Goal: Transaction & Acquisition: Download file/media

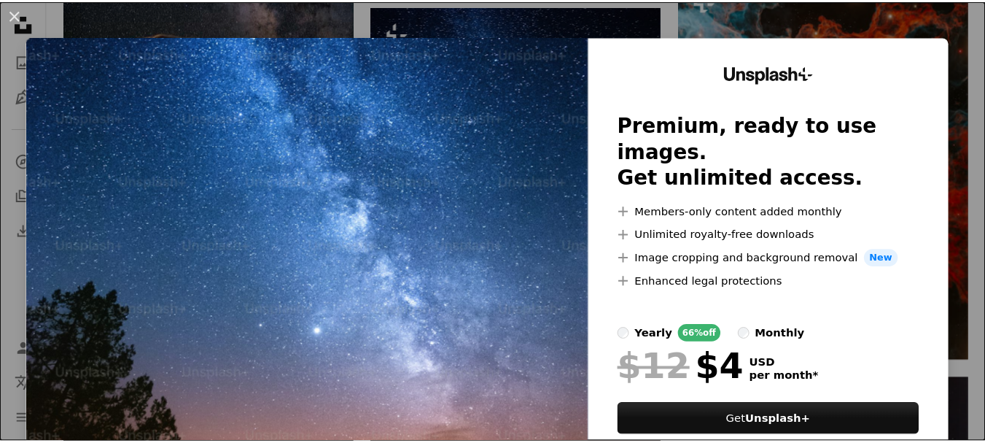
scroll to position [2986, 0]
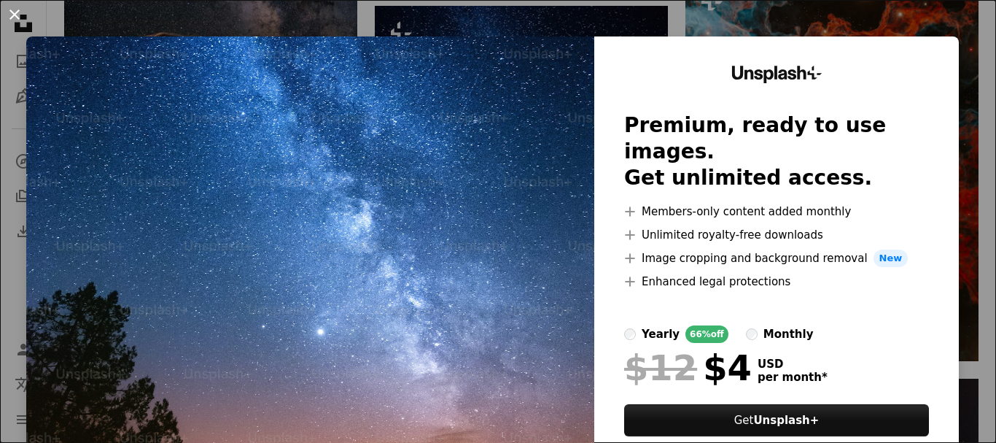
click at [20, 19] on button "An X shape" at bounding box center [15, 15] width 18 height 18
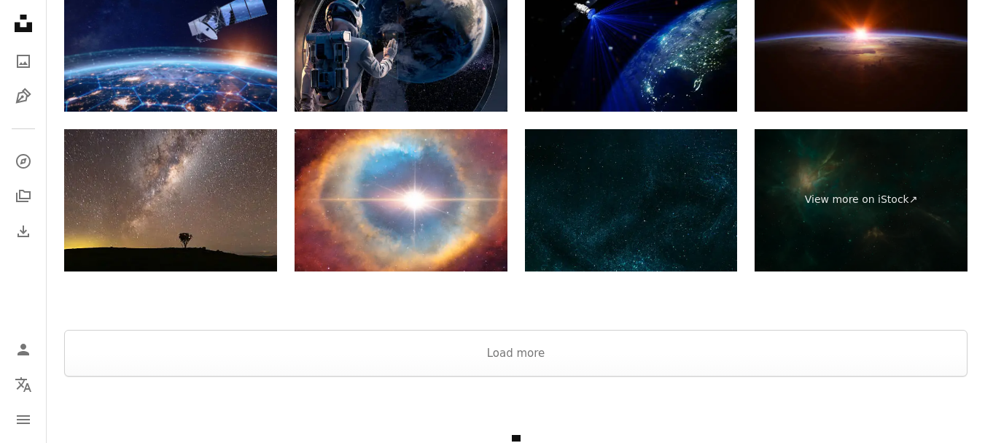
scroll to position [4715, 0]
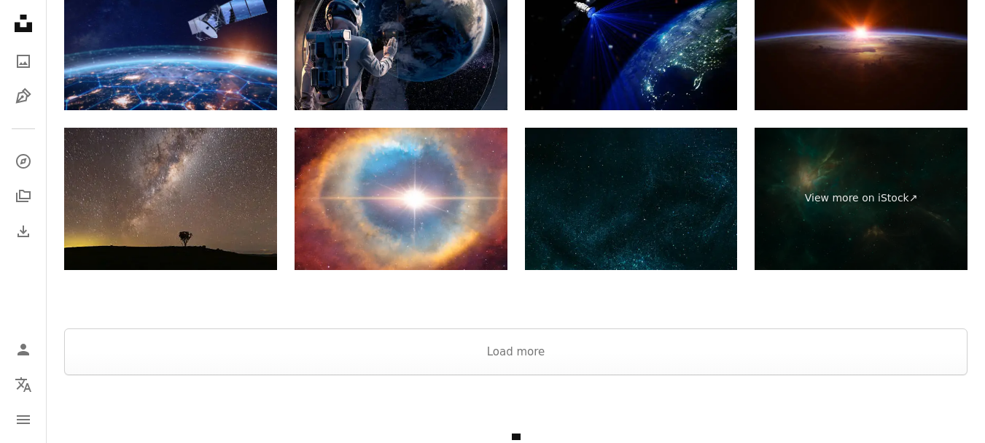
click at [236, 180] on img at bounding box center [170, 199] width 213 height 142
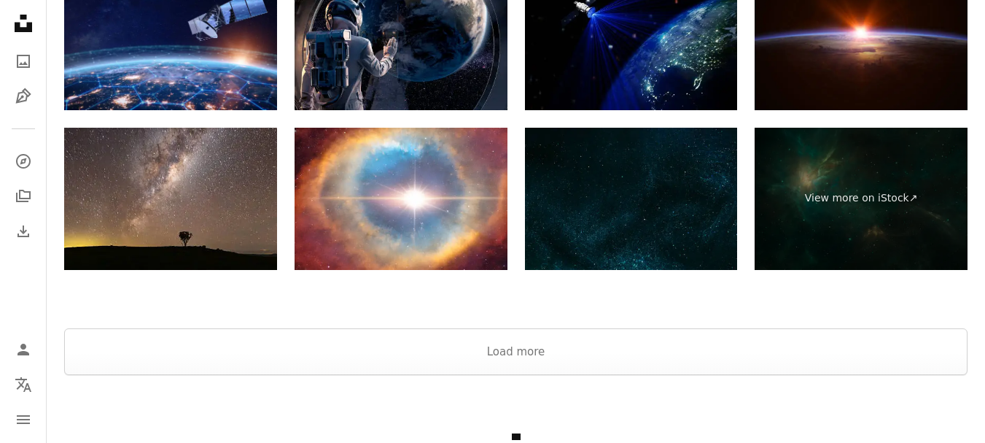
scroll to position [4815, 0]
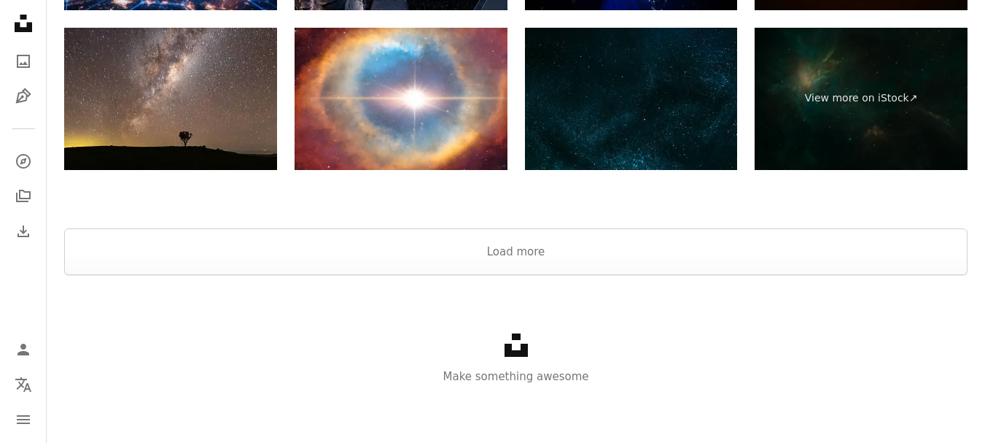
click at [545, 275] on div "Unsplash logo Make something awesome" at bounding box center [516, 359] width 938 height 168
click at [541, 253] on button "Load more" at bounding box center [515, 251] width 903 height 47
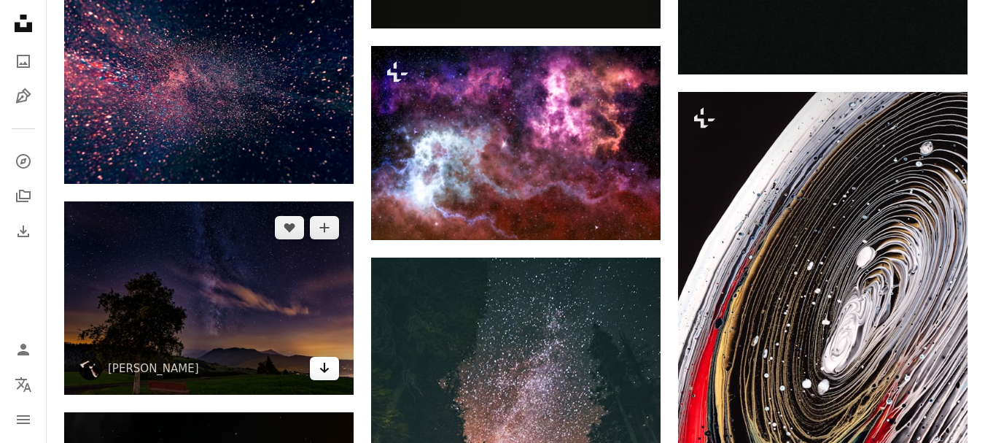
click at [326, 376] on icon "Arrow pointing down" at bounding box center [325, 368] width 12 height 18
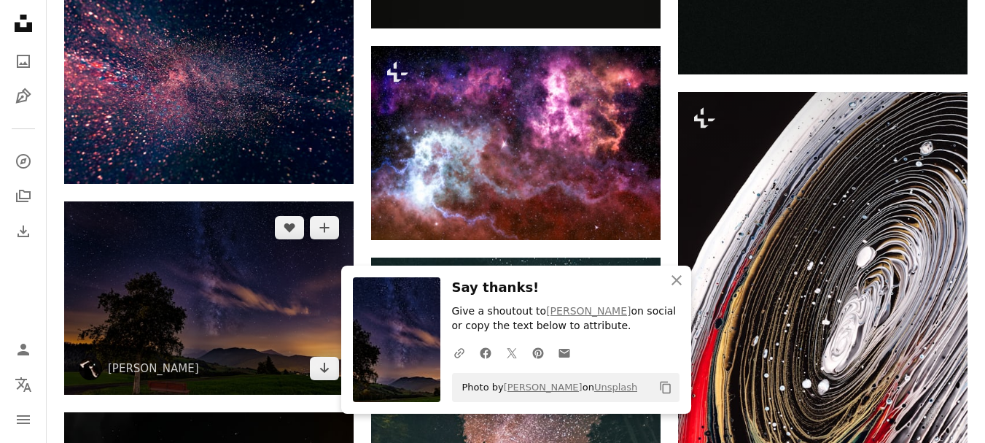
scroll to position [5199, 0]
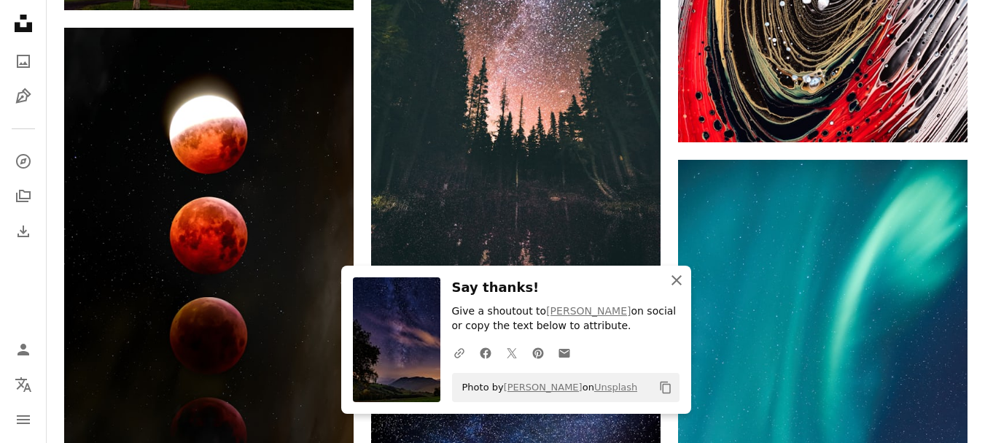
click at [678, 276] on icon "An X shape" at bounding box center [677, 280] width 18 height 18
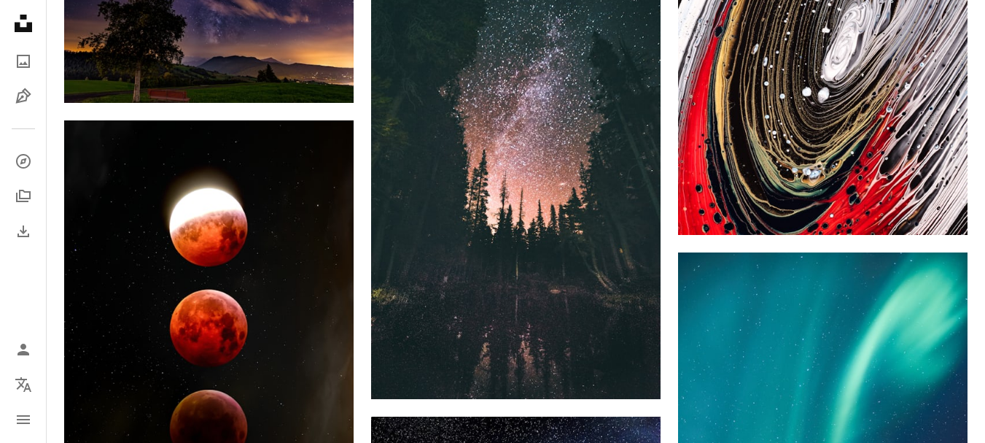
scroll to position [5106, 0]
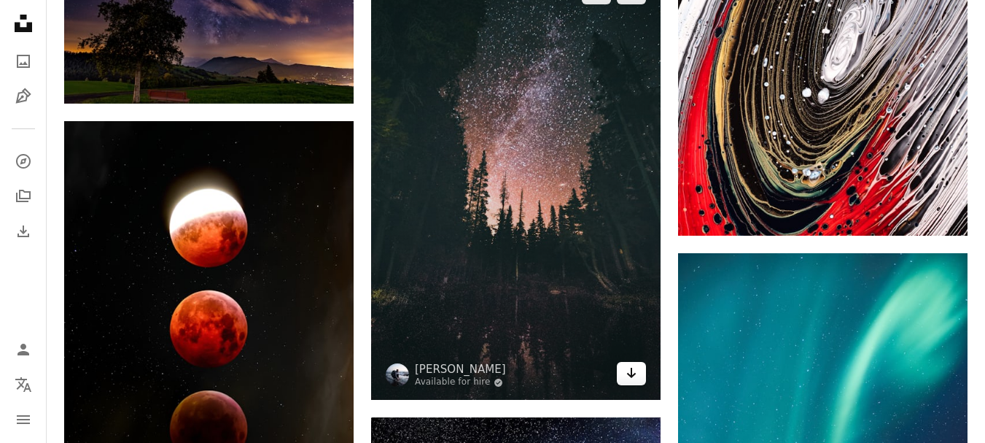
click at [636, 376] on icon "Arrow pointing down" at bounding box center [632, 373] width 12 height 18
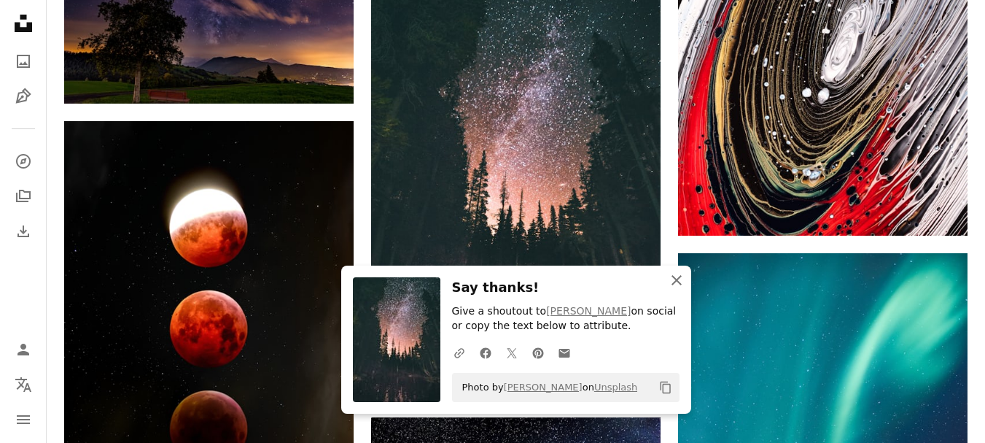
click at [680, 278] on icon "An X shape" at bounding box center [677, 280] width 18 height 18
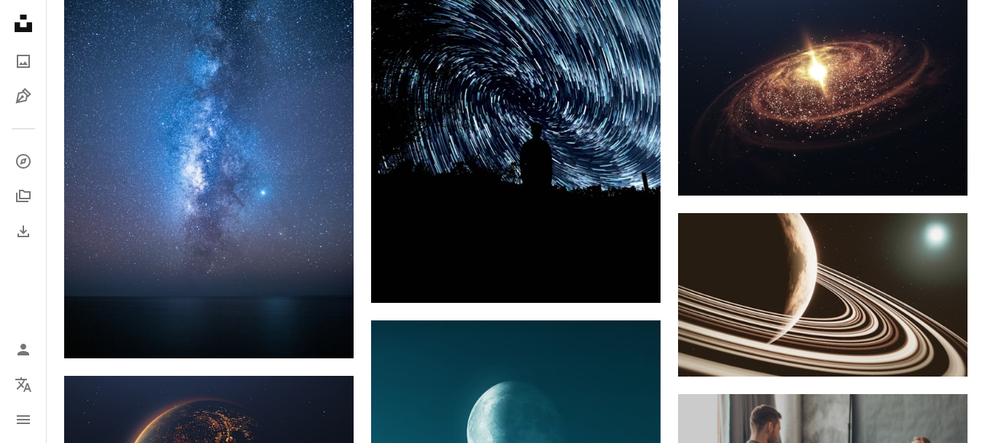
scroll to position [6014, 0]
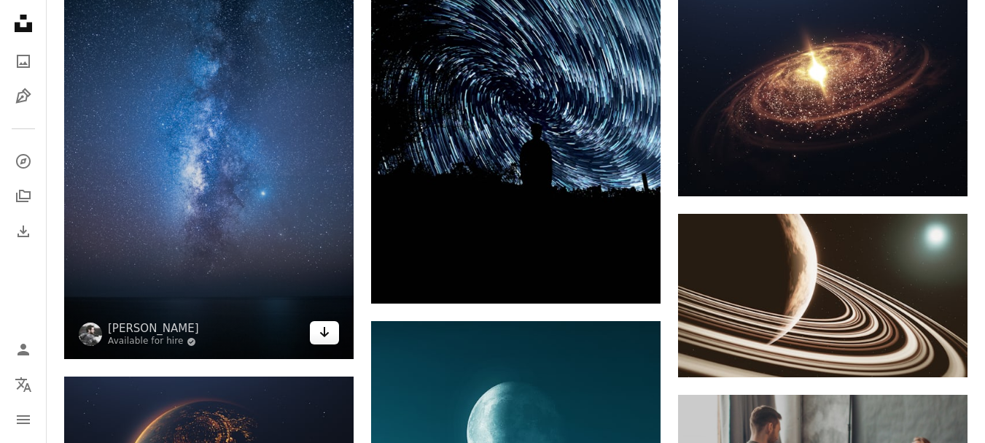
click at [322, 331] on icon "Arrow pointing down" at bounding box center [325, 332] width 12 height 18
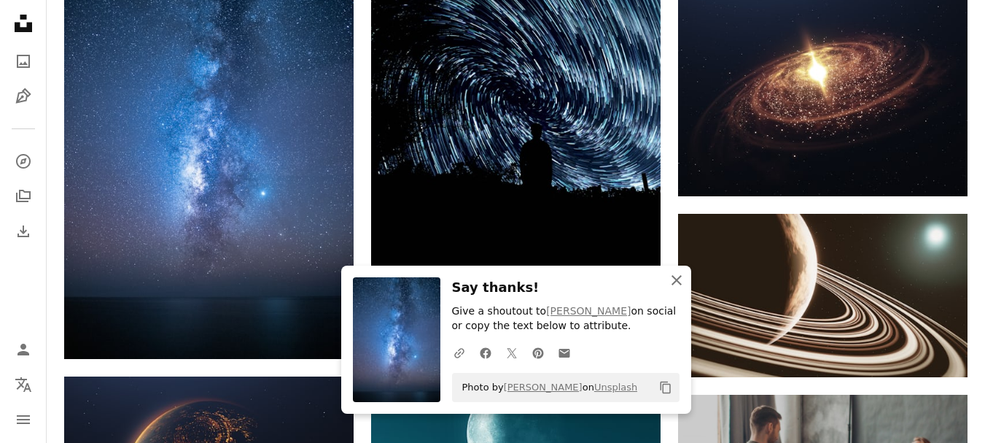
click at [675, 279] on icon "button" at bounding box center [677, 280] width 10 height 10
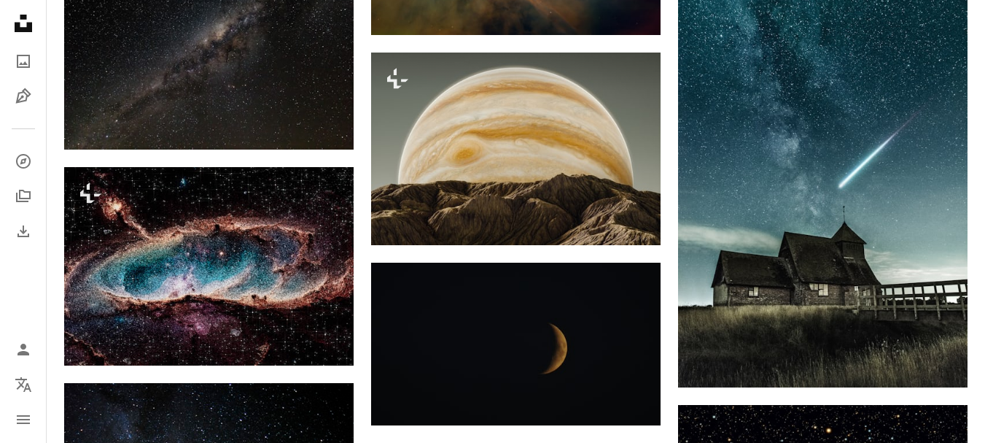
scroll to position [7064, 0]
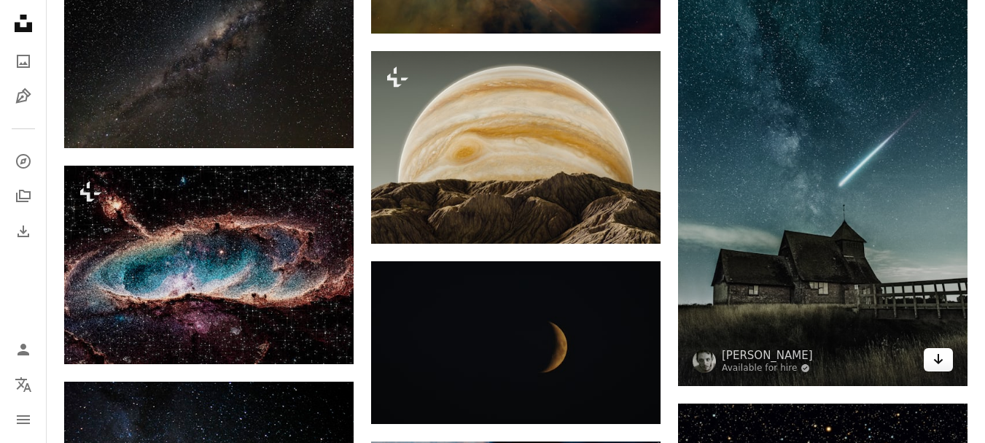
click at [945, 354] on link "Arrow pointing down" at bounding box center [938, 359] width 29 height 23
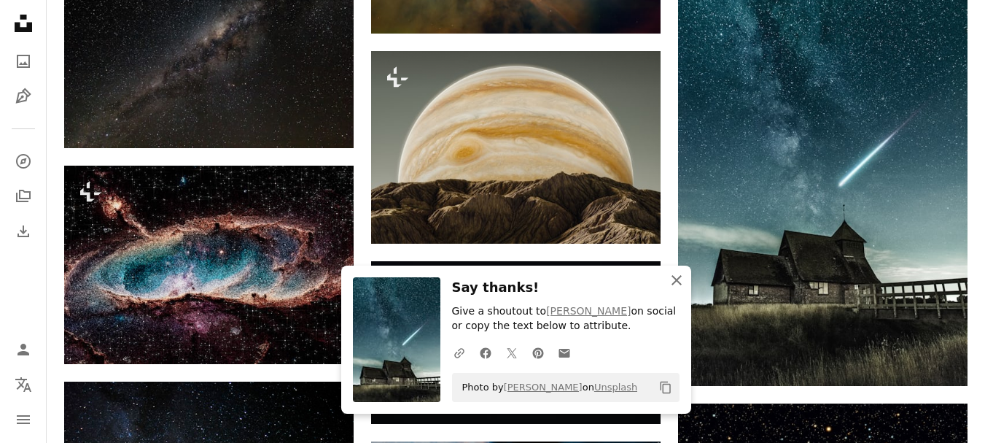
click at [675, 276] on icon "An X shape" at bounding box center [677, 280] width 18 height 18
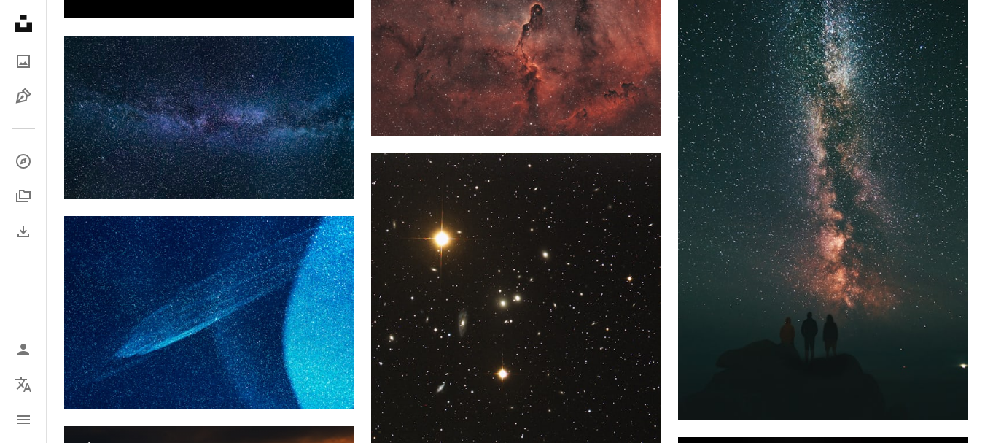
scroll to position [11020, 0]
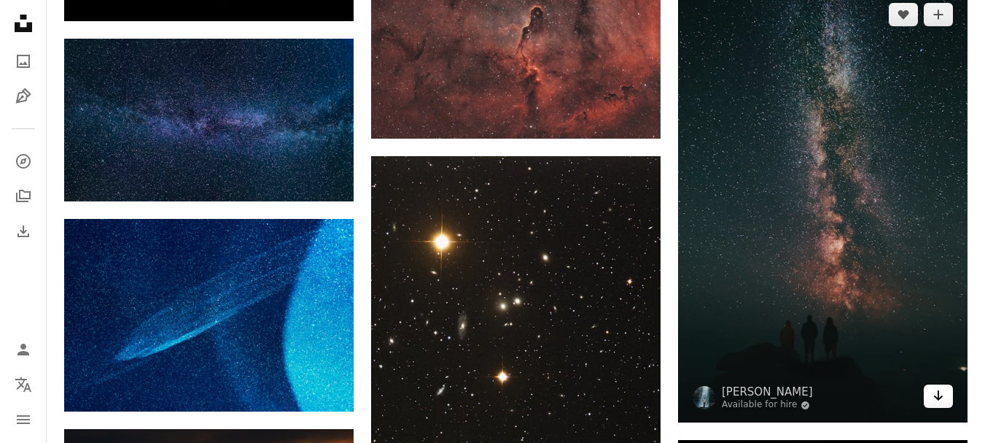
click at [943, 397] on icon "Arrow pointing down" at bounding box center [939, 395] width 12 height 18
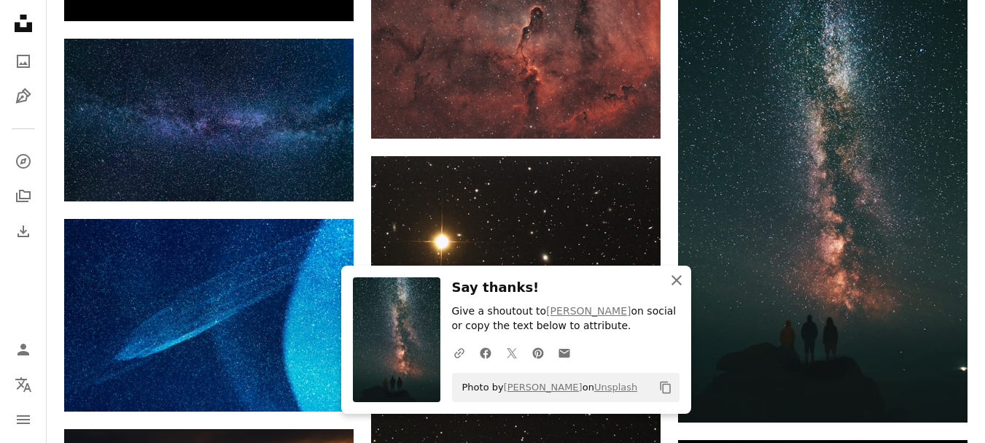
click at [675, 279] on icon "button" at bounding box center [677, 280] width 10 height 10
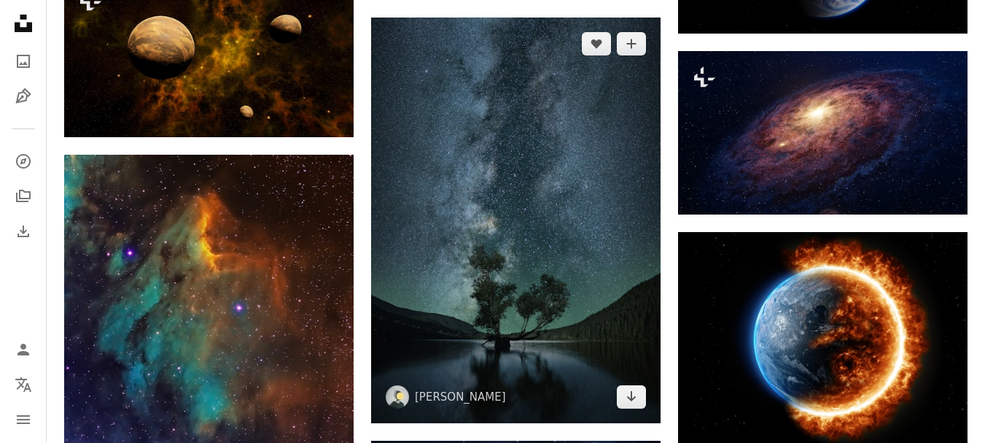
scroll to position [13036, 0]
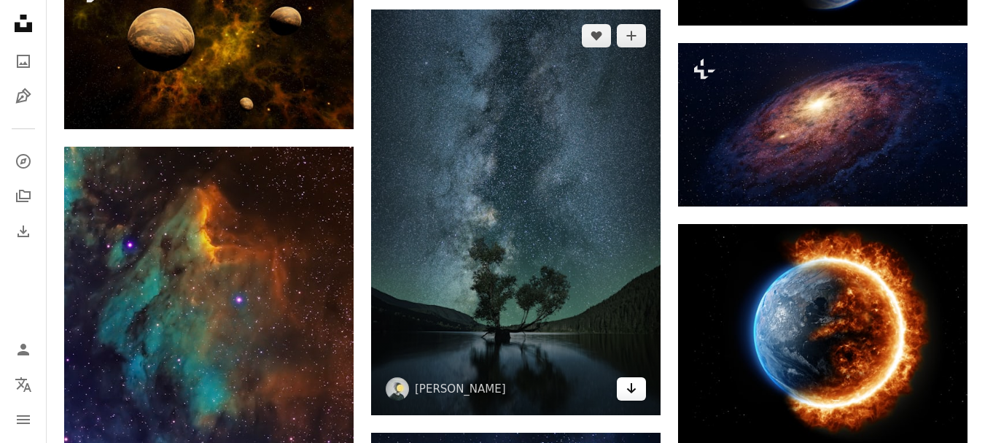
click at [630, 385] on icon "Arrow pointing down" at bounding box center [632, 388] width 12 height 18
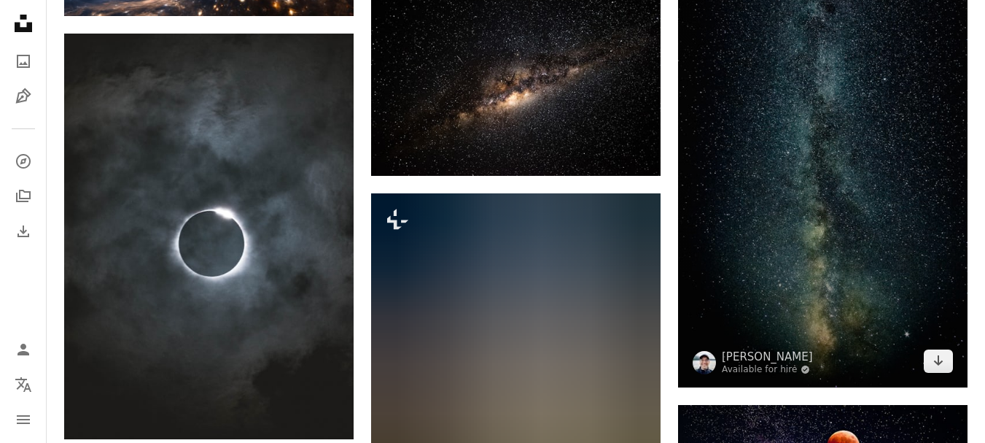
scroll to position [22041, 0]
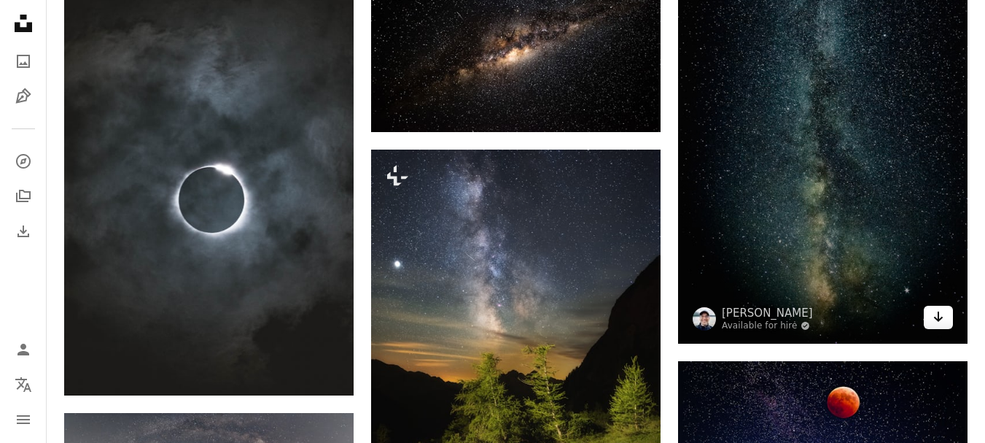
click at [946, 319] on link "Arrow pointing down" at bounding box center [938, 317] width 29 height 23
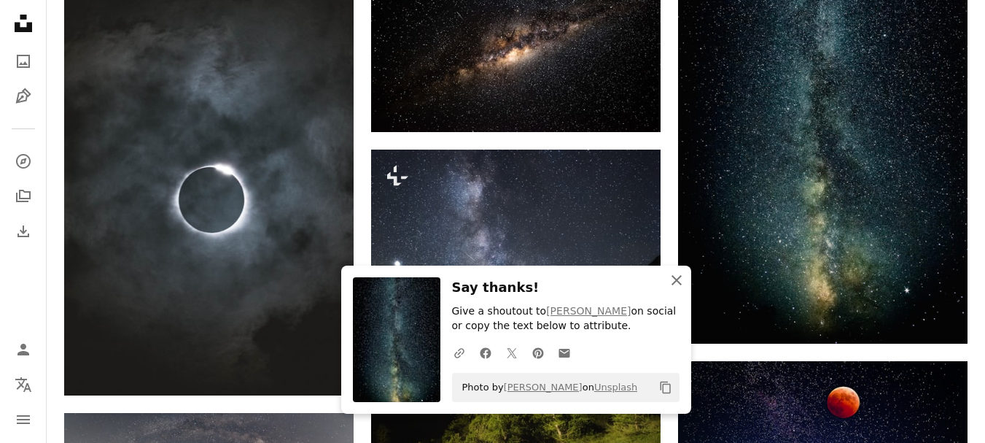
click at [675, 281] on icon "button" at bounding box center [677, 280] width 10 height 10
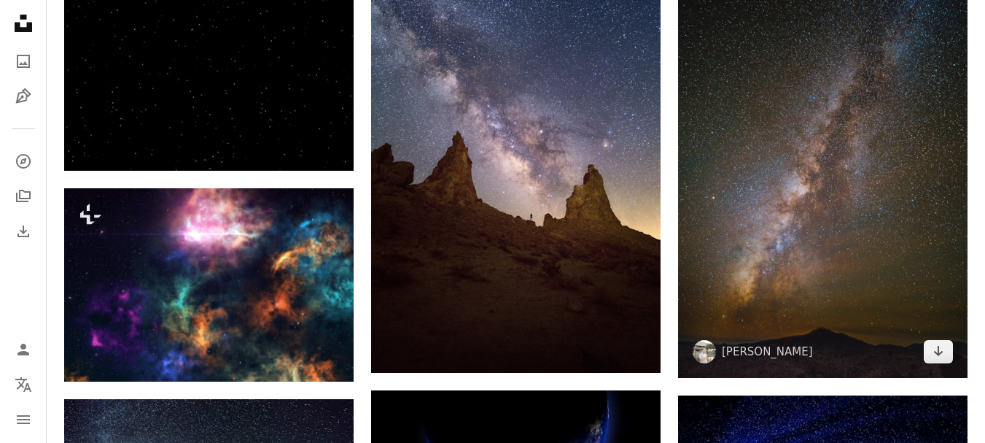
scroll to position [26379, 0]
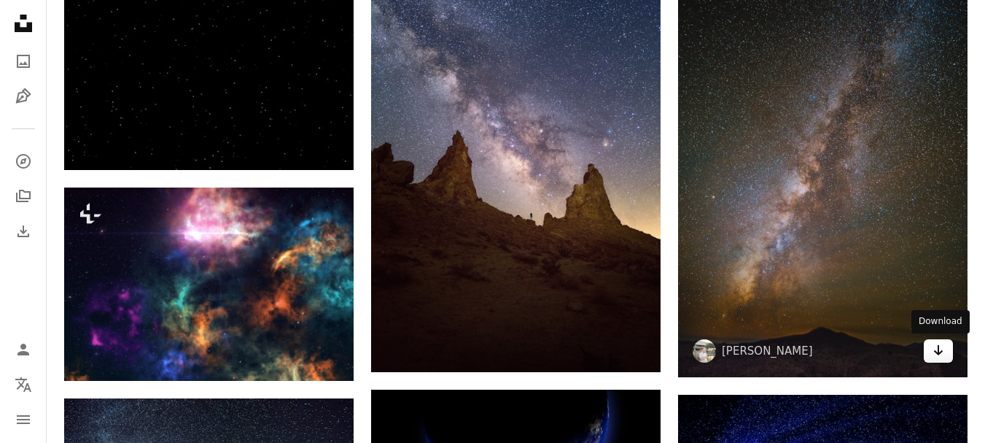
click at [939, 354] on icon "Arrow pointing down" at bounding box center [939, 350] width 12 height 18
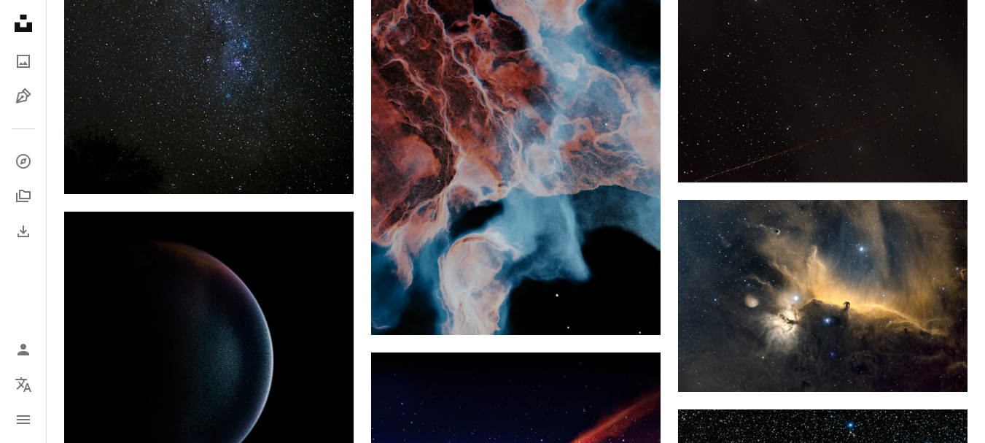
scroll to position [0, 0]
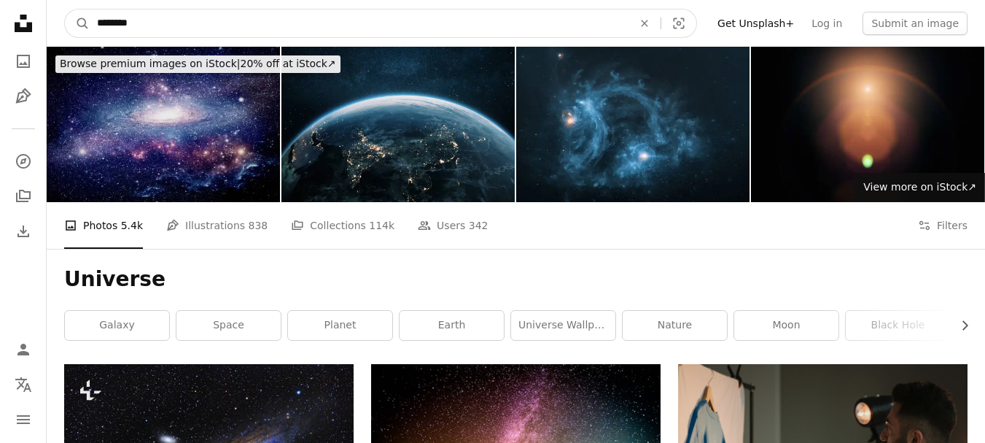
click at [246, 19] on input "********" at bounding box center [359, 23] width 539 height 28
type input "*"
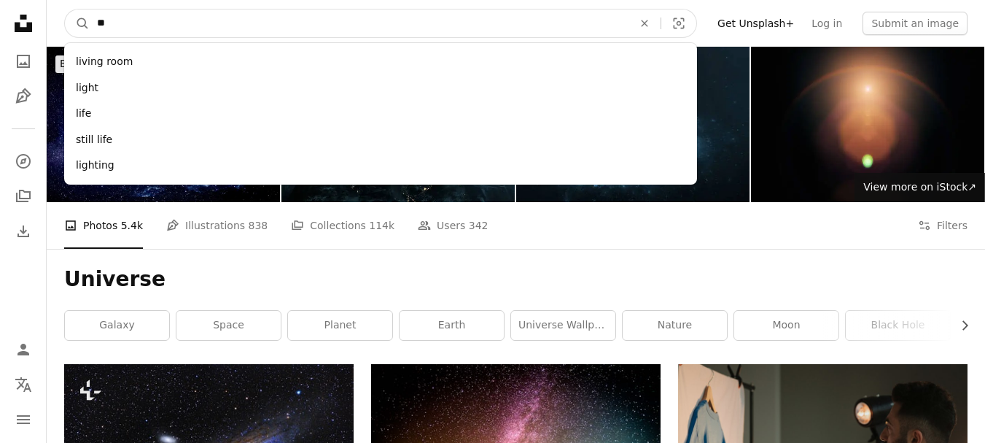
type input "*"
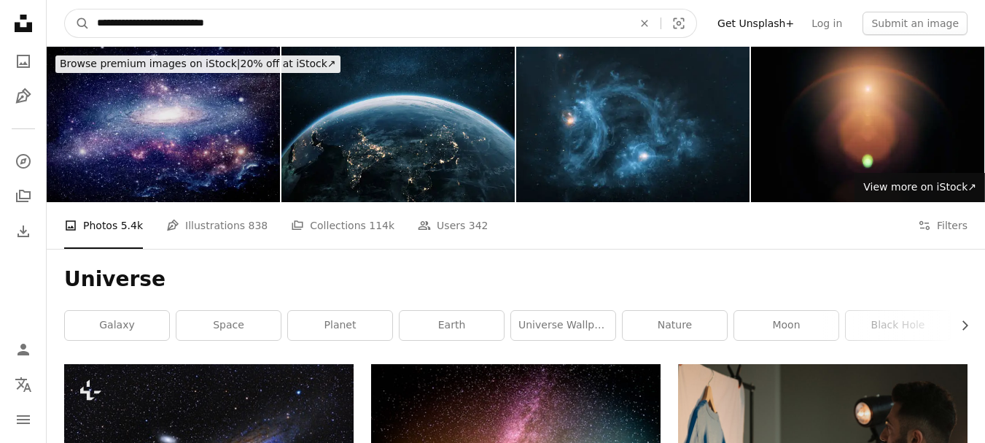
type input "**********"
click at [65, 9] on button "A magnifying glass" at bounding box center [77, 23] width 25 height 28
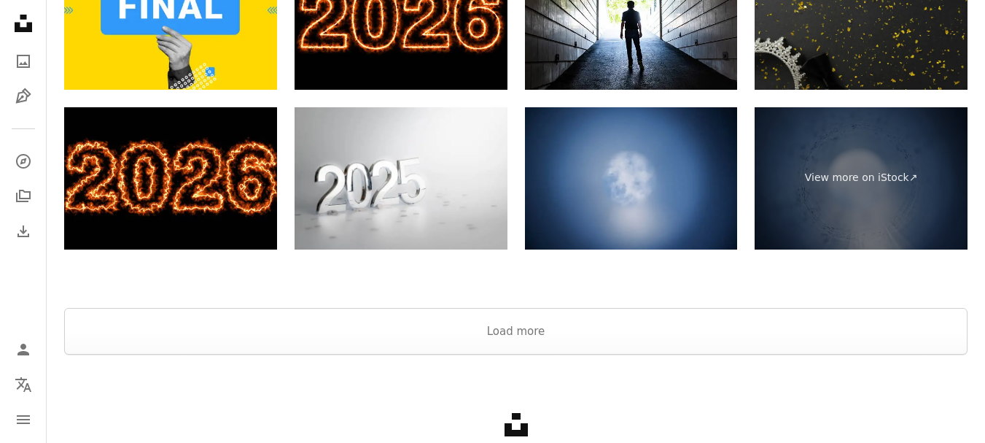
scroll to position [3711, 0]
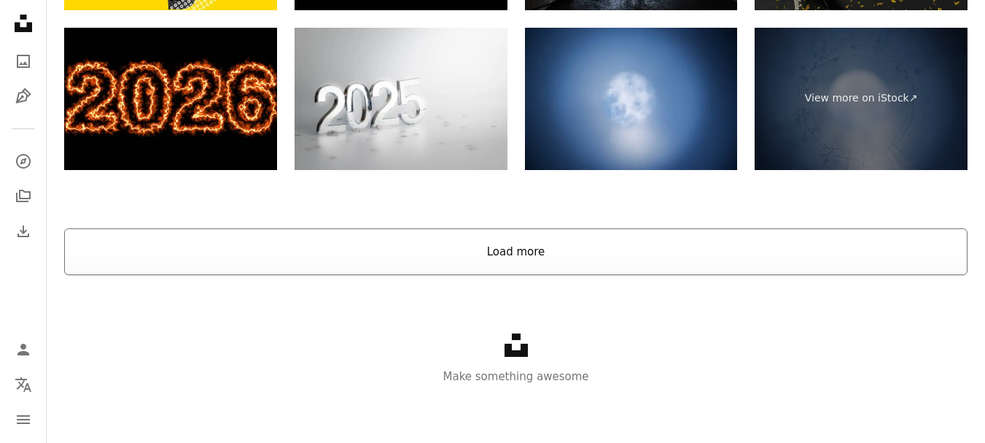
click at [570, 254] on button "Load more" at bounding box center [515, 251] width 903 height 47
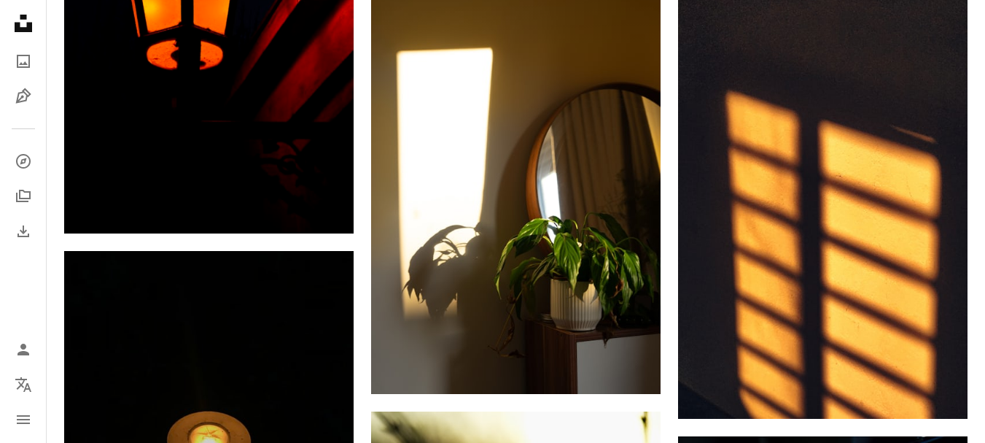
scroll to position [0, 0]
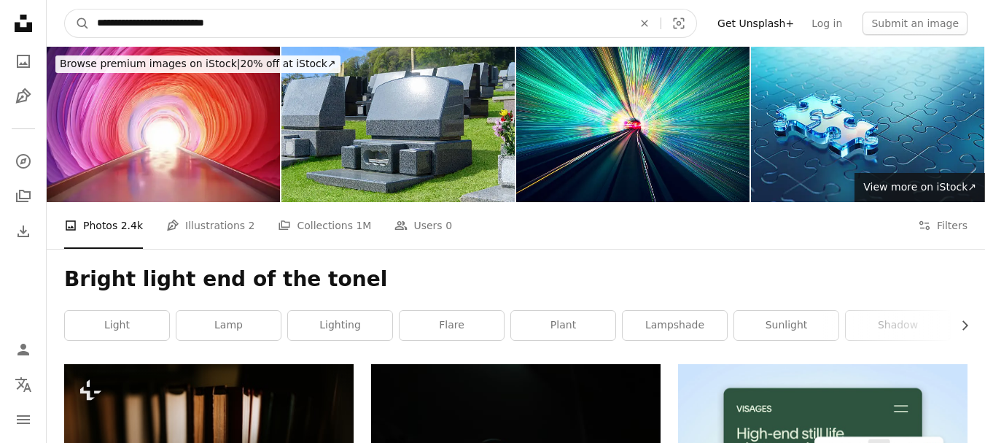
click at [149, 22] on input "**********" at bounding box center [359, 23] width 539 height 28
type input "**********"
click at [65, 9] on button "A magnifying glass" at bounding box center [77, 23] width 25 height 28
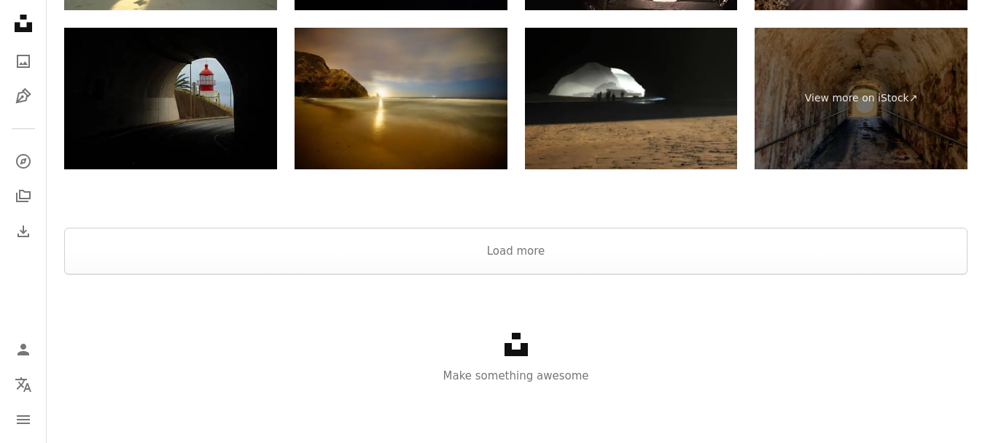
scroll to position [3135, 0]
click at [609, 248] on button "Load more" at bounding box center [515, 251] width 903 height 47
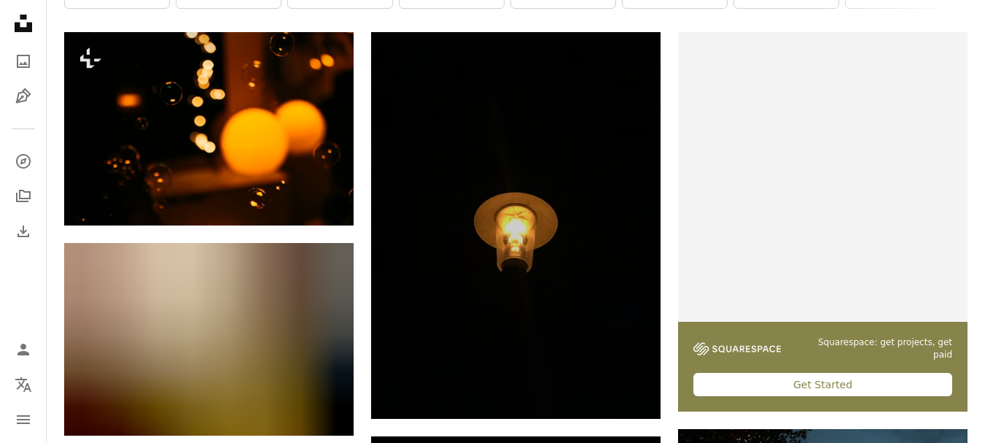
scroll to position [0, 0]
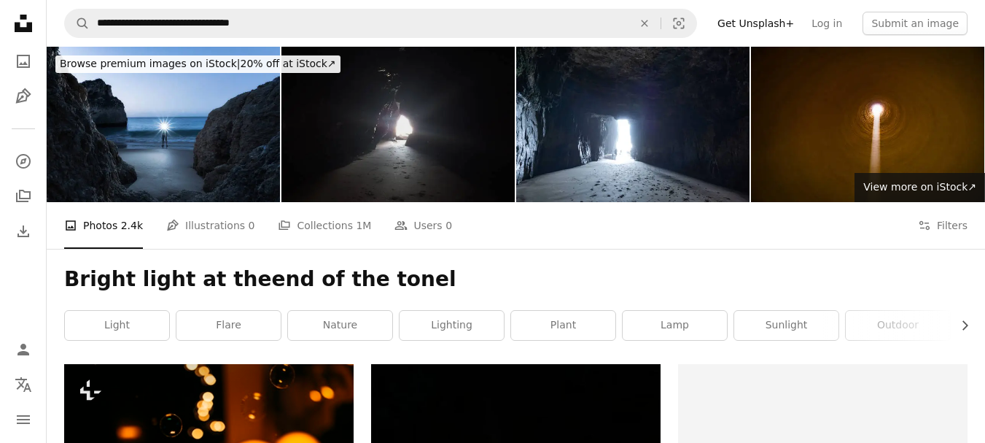
click at [443, 131] on img at bounding box center [397, 124] width 233 height 155
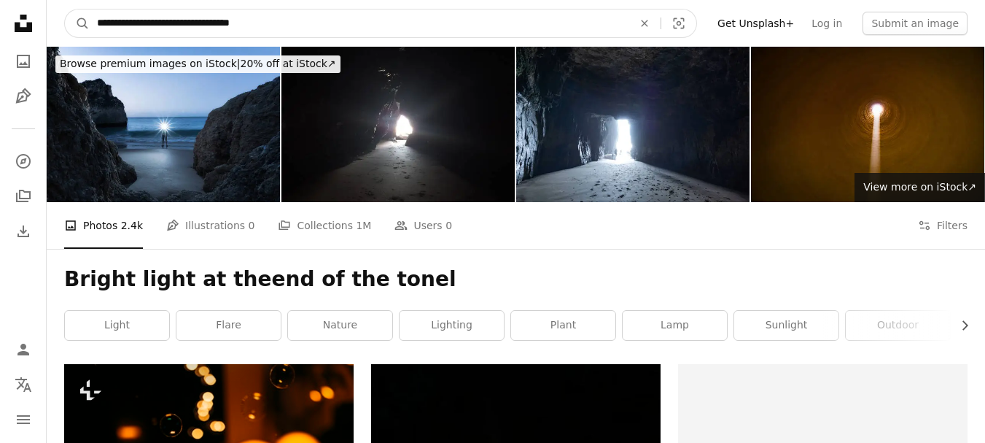
click at [319, 22] on input "**********" at bounding box center [359, 23] width 539 height 28
type input "*"
type input "**********"
click at [65, 9] on button "A magnifying glass" at bounding box center [77, 23] width 25 height 28
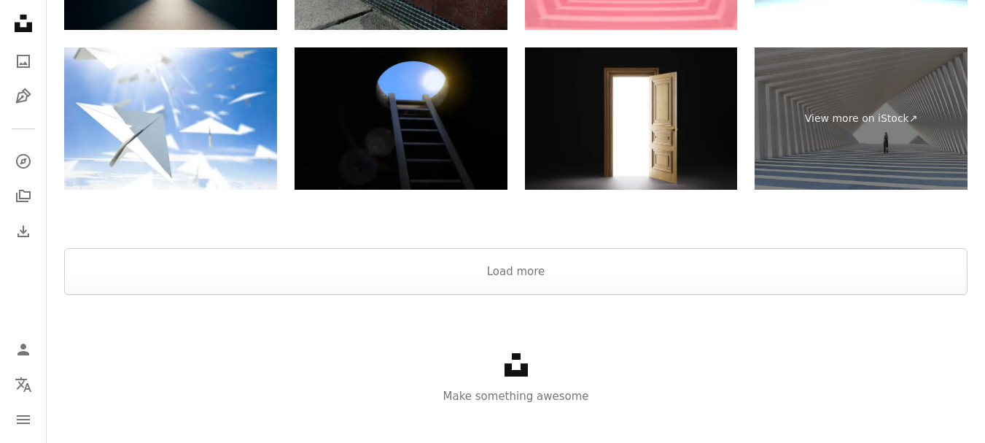
scroll to position [2661, 0]
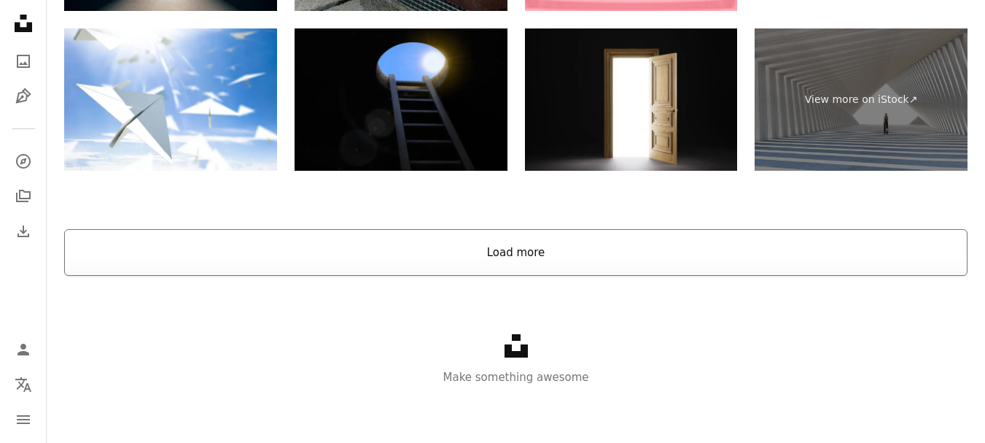
click at [688, 264] on button "Load more" at bounding box center [515, 252] width 903 height 47
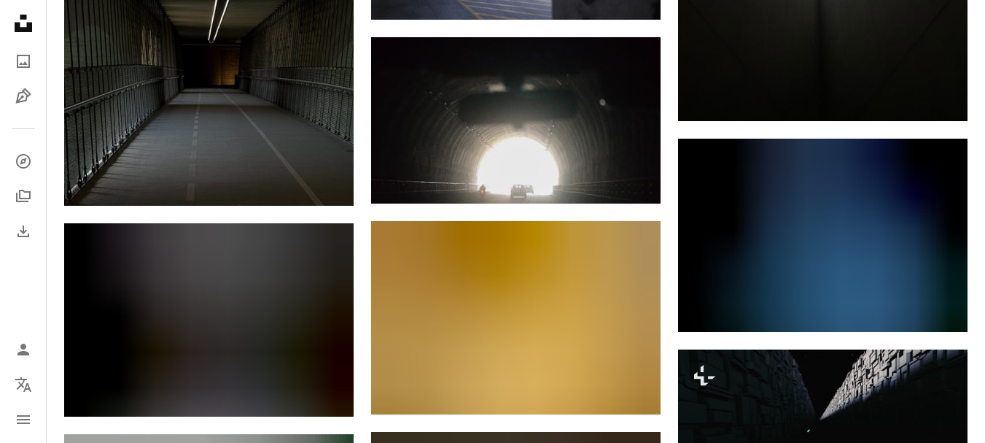
scroll to position [7885, 0]
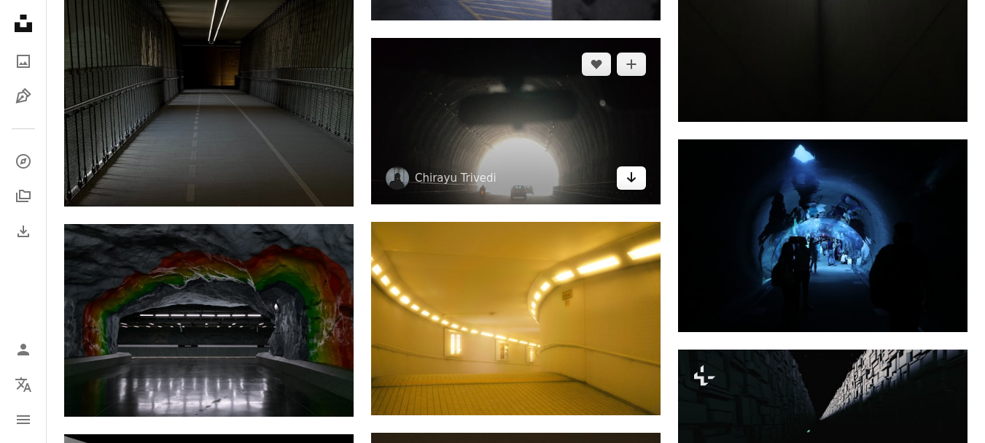
click at [631, 177] on icon "Download" at bounding box center [631, 177] width 9 height 10
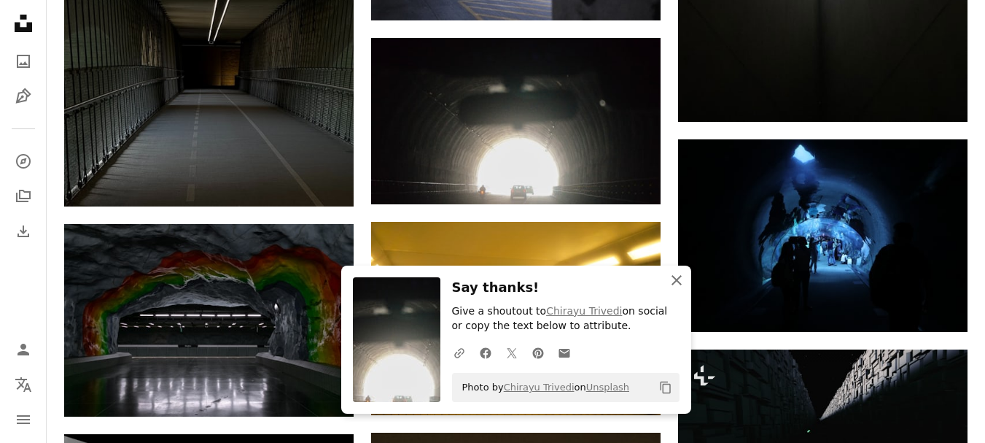
click at [672, 277] on icon "An X shape" at bounding box center [677, 280] width 18 height 18
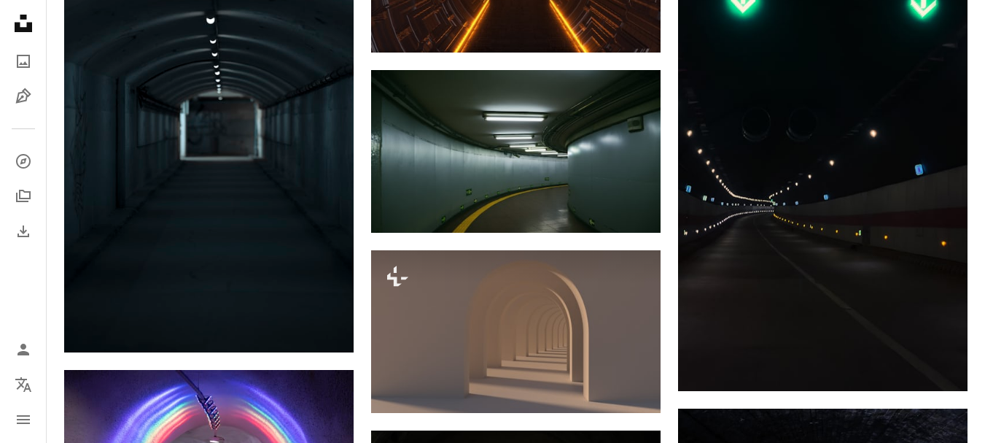
scroll to position [0, 0]
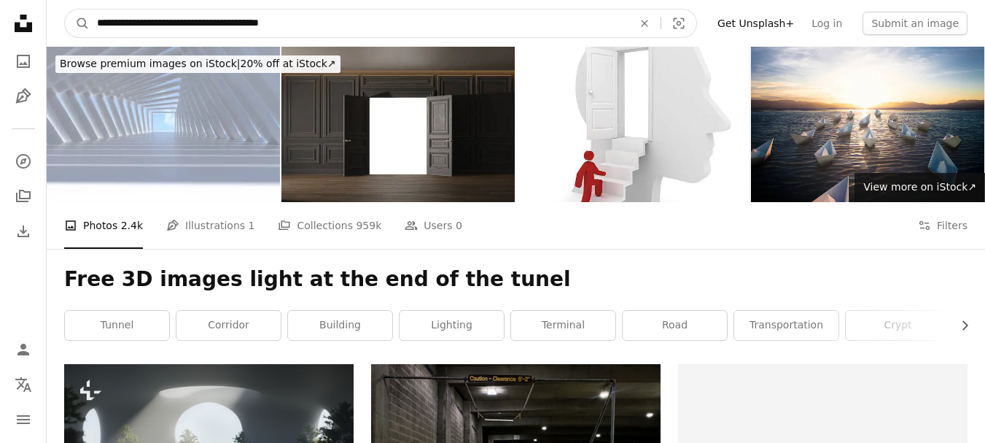
click at [314, 31] on input "**********" at bounding box center [359, 23] width 539 height 28
type input "*"
type input "*******"
click button "A magnifying glass" at bounding box center [77, 23] width 25 height 28
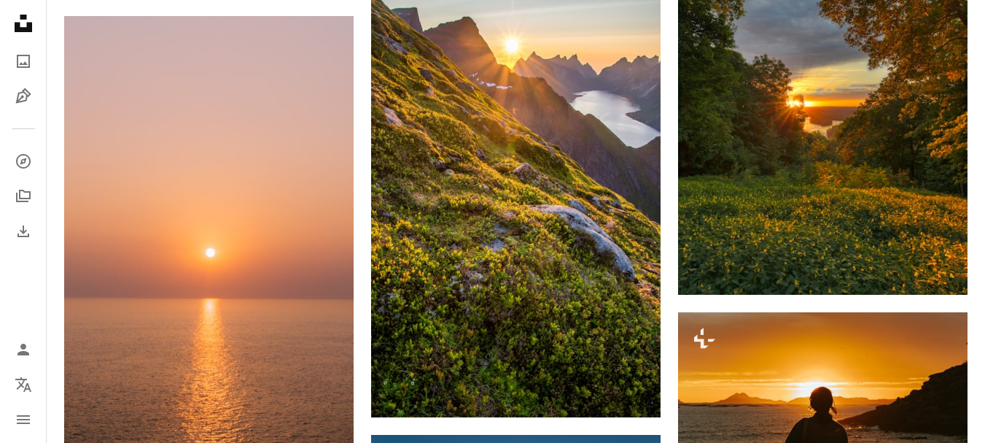
scroll to position [7840, 0]
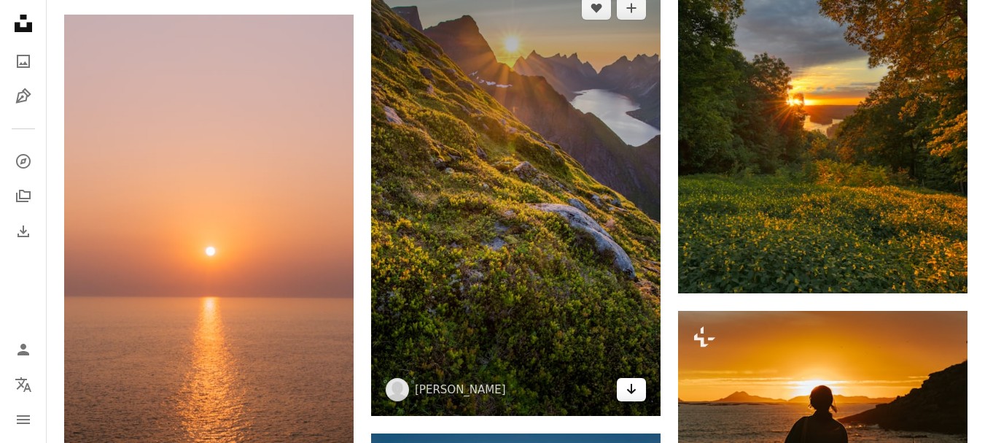
click at [634, 394] on icon "Arrow pointing down" at bounding box center [632, 389] width 12 height 18
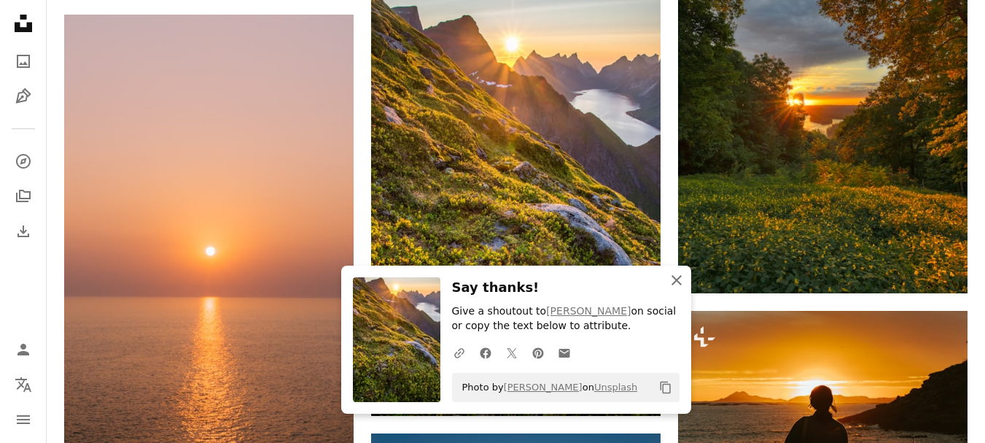
click at [677, 283] on icon "An X shape" at bounding box center [677, 280] width 18 height 18
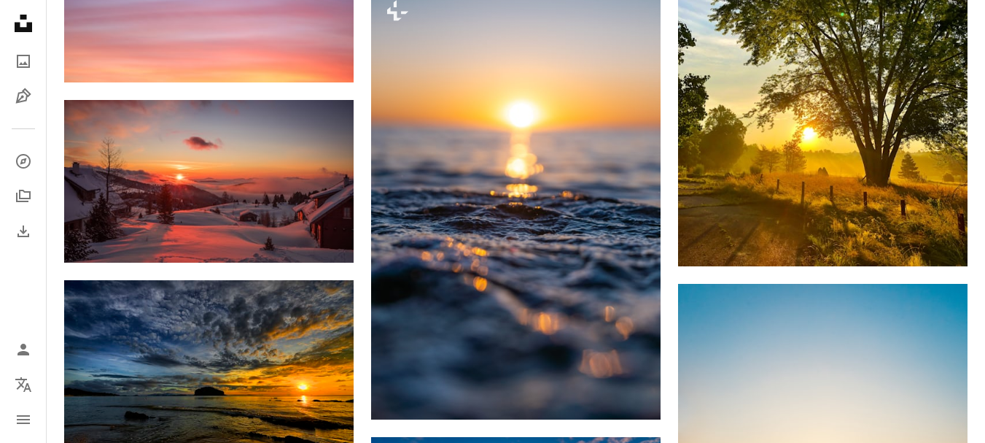
scroll to position [9354, 0]
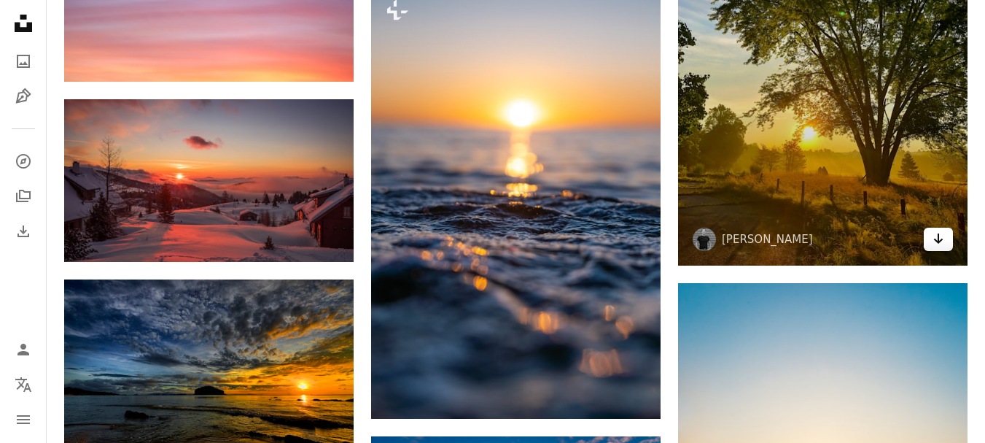
click at [938, 241] on icon "Download" at bounding box center [938, 238] width 9 height 10
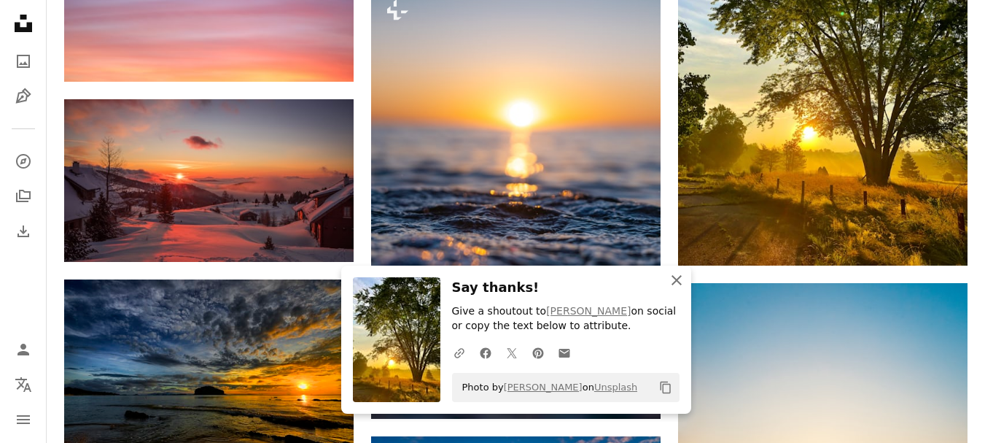
click at [681, 273] on icon "An X shape" at bounding box center [677, 280] width 18 height 18
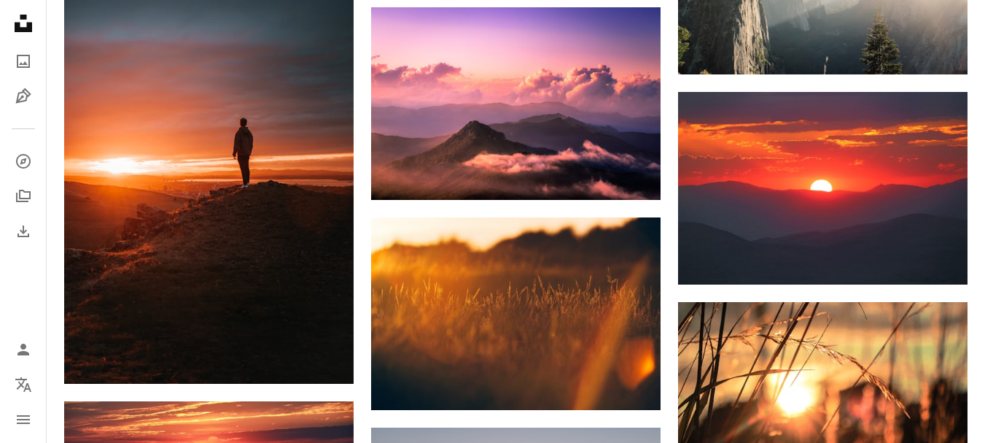
scroll to position [13034, 0]
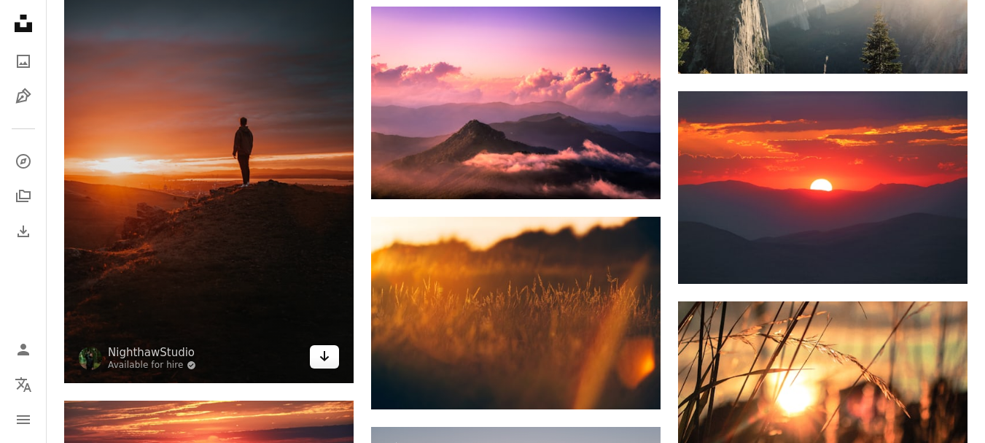
click at [322, 350] on icon "Arrow pointing down" at bounding box center [325, 356] width 12 height 18
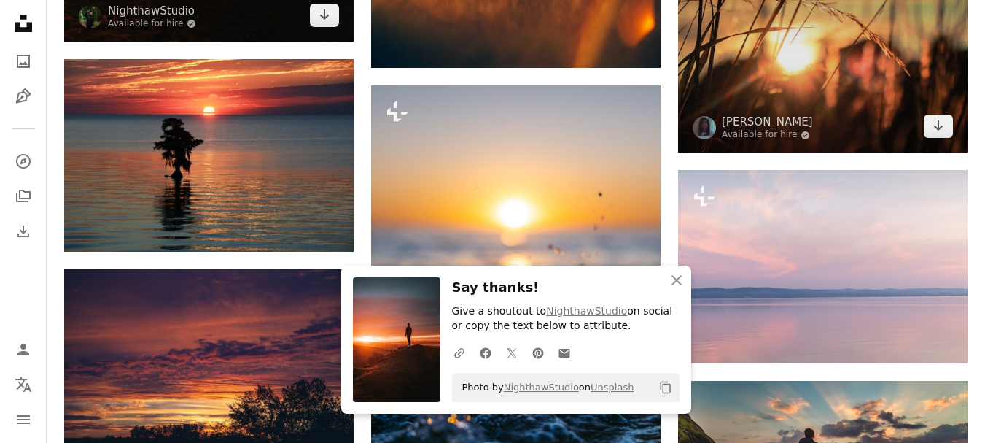
scroll to position [13385, 0]
